Goal: Information Seeking & Learning: Learn about a topic

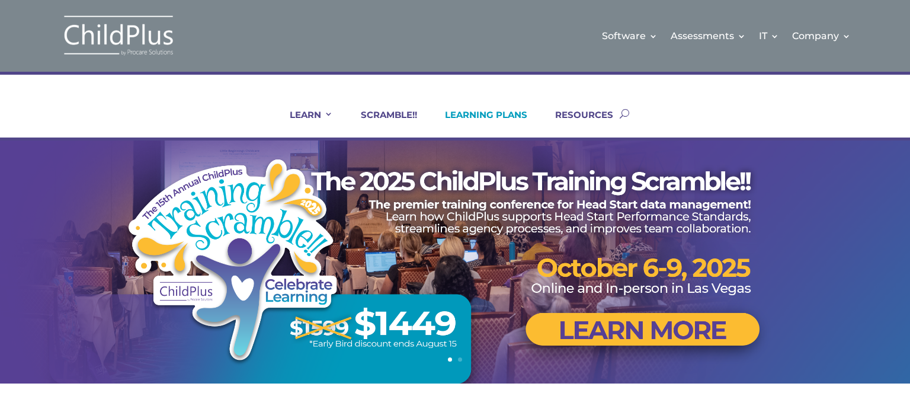
click at [503, 118] on link "LEARNING PLANS" at bounding box center [478, 123] width 97 height 28
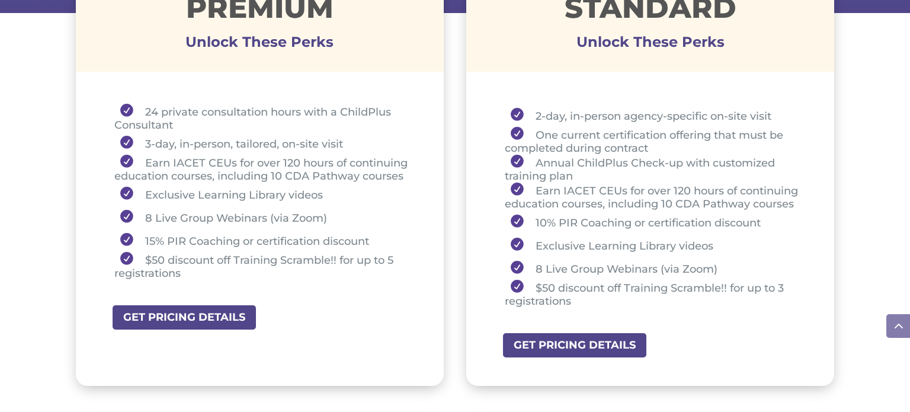
scroll to position [485, 0]
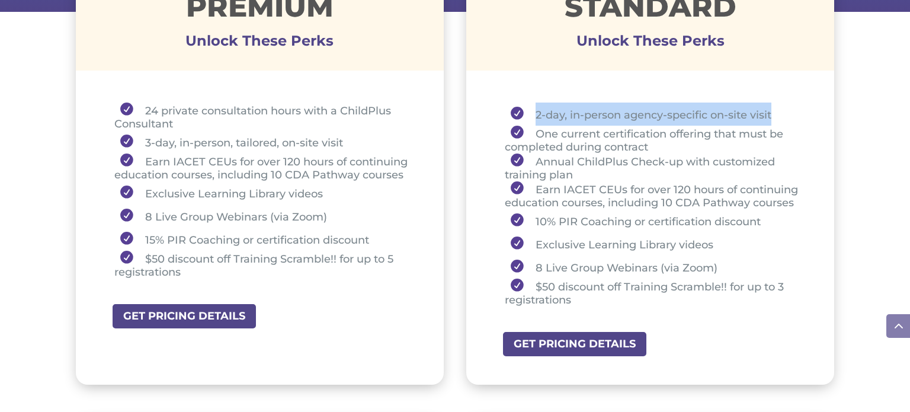
drag, startPoint x: 774, startPoint y: 113, endPoint x: 535, endPoint y: 115, distance: 238.7
click at [535, 115] on li "2-day, in-person agency-specific on-site visit" at bounding box center [655, 113] width 300 height 23
copy li "2-day, in-person agency-specific on-site visit"
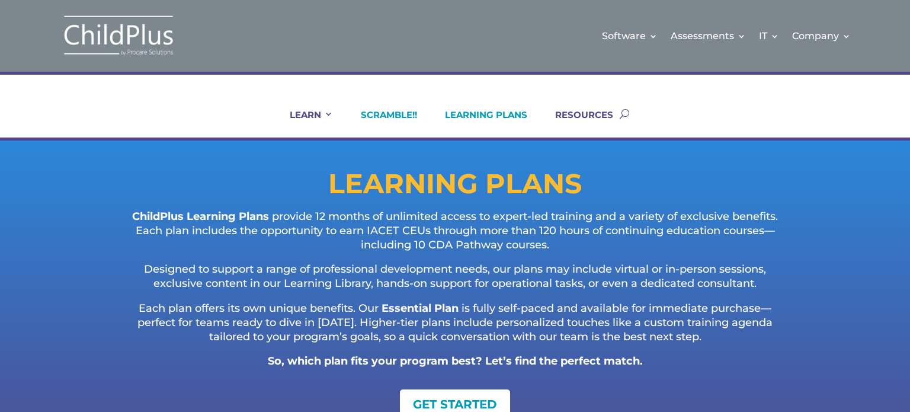
scroll to position [0, 0]
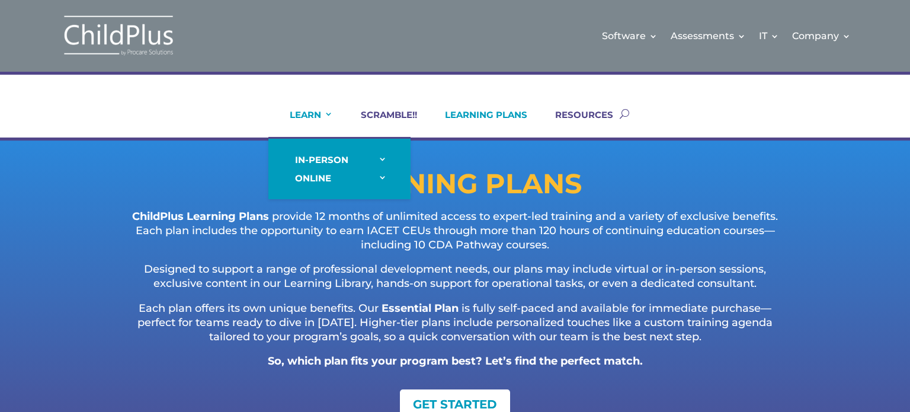
click at [315, 123] on link "LEARN" at bounding box center [304, 123] width 58 height 28
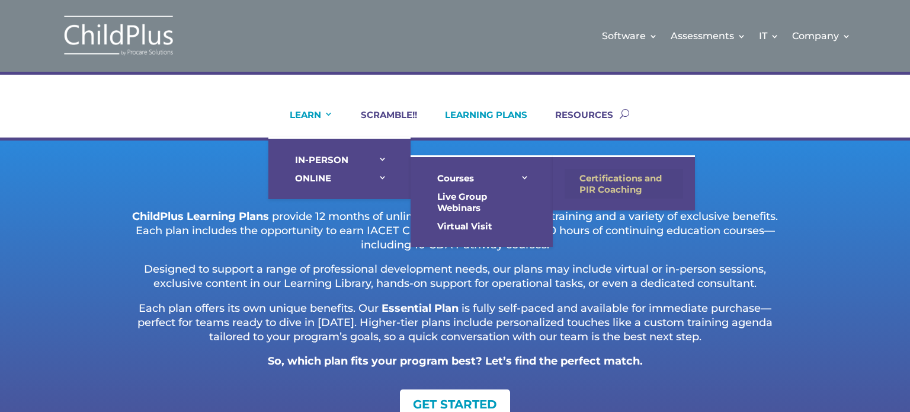
click at [628, 186] on link "Certifications and PIR Coaching" at bounding box center [623, 184] width 118 height 30
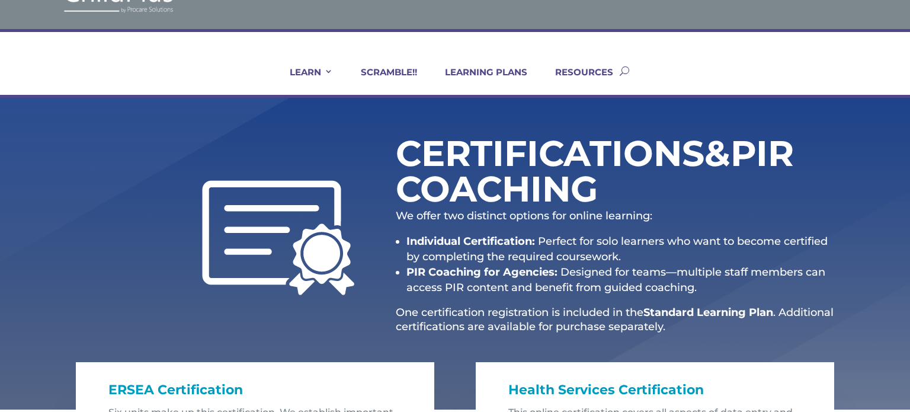
scroll to position [52, 0]
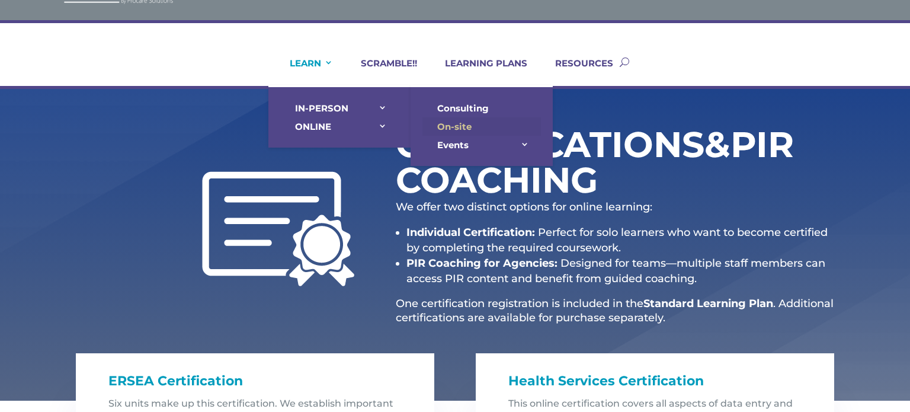
click at [466, 126] on link "On-site" at bounding box center [481, 126] width 118 height 18
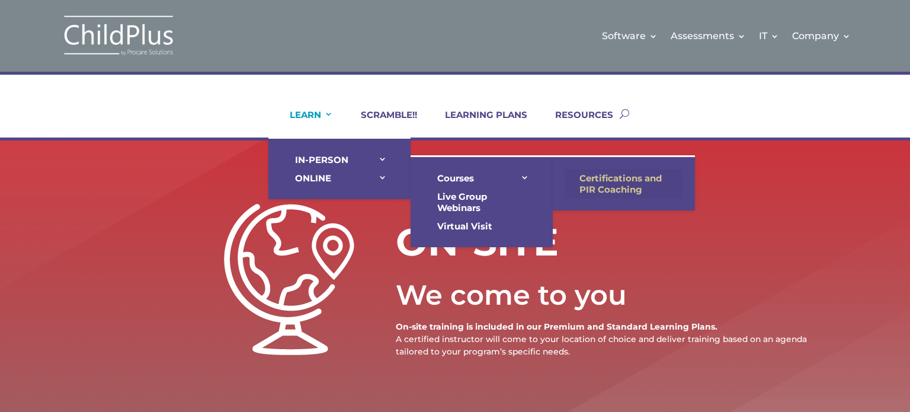
click at [637, 180] on link "Certifications and PIR Coaching" at bounding box center [623, 184] width 118 height 30
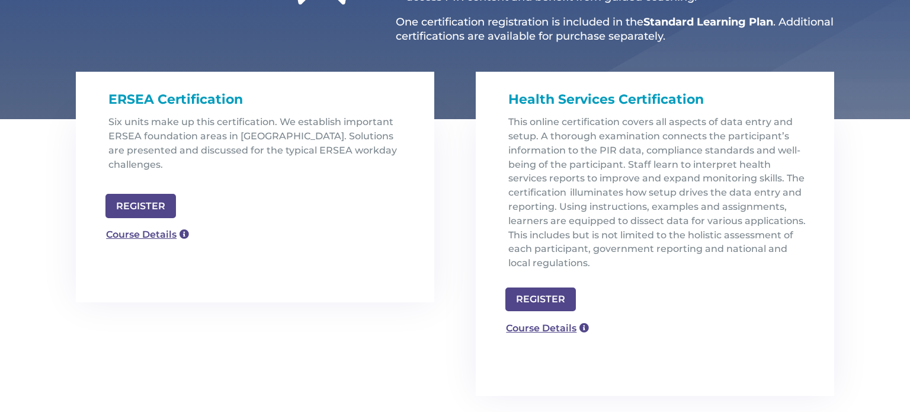
scroll to position [332, 0]
